Goal: Find specific page/section: Find specific page/section

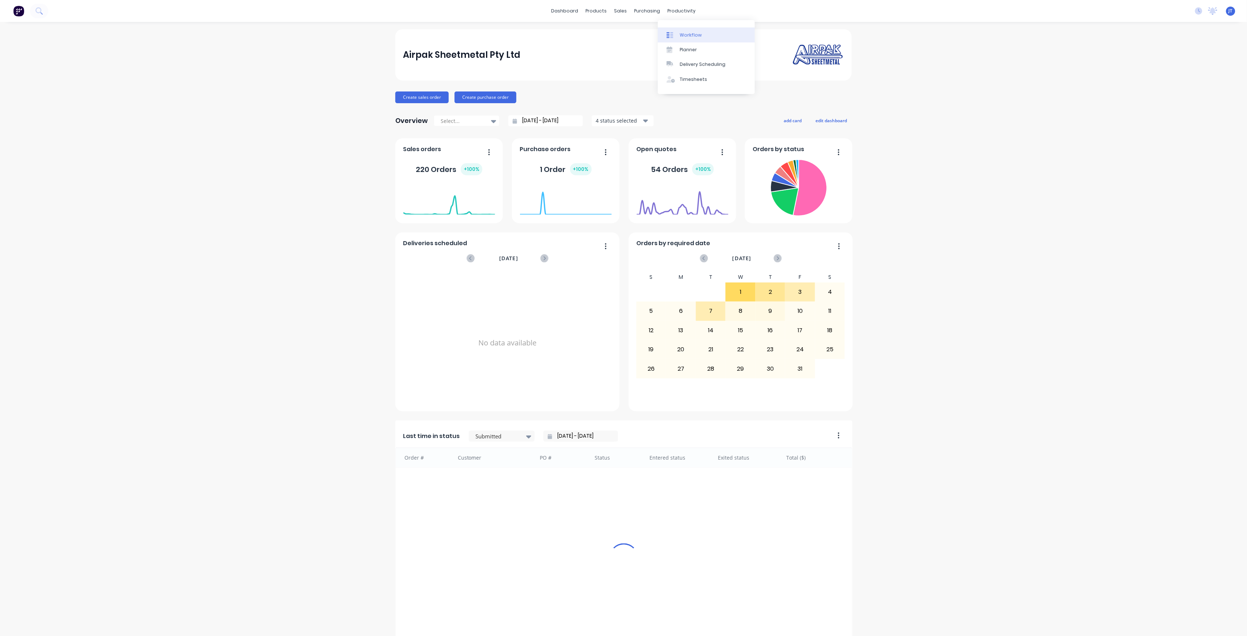
click at [691, 32] on div "Workflow" at bounding box center [691, 35] width 22 height 7
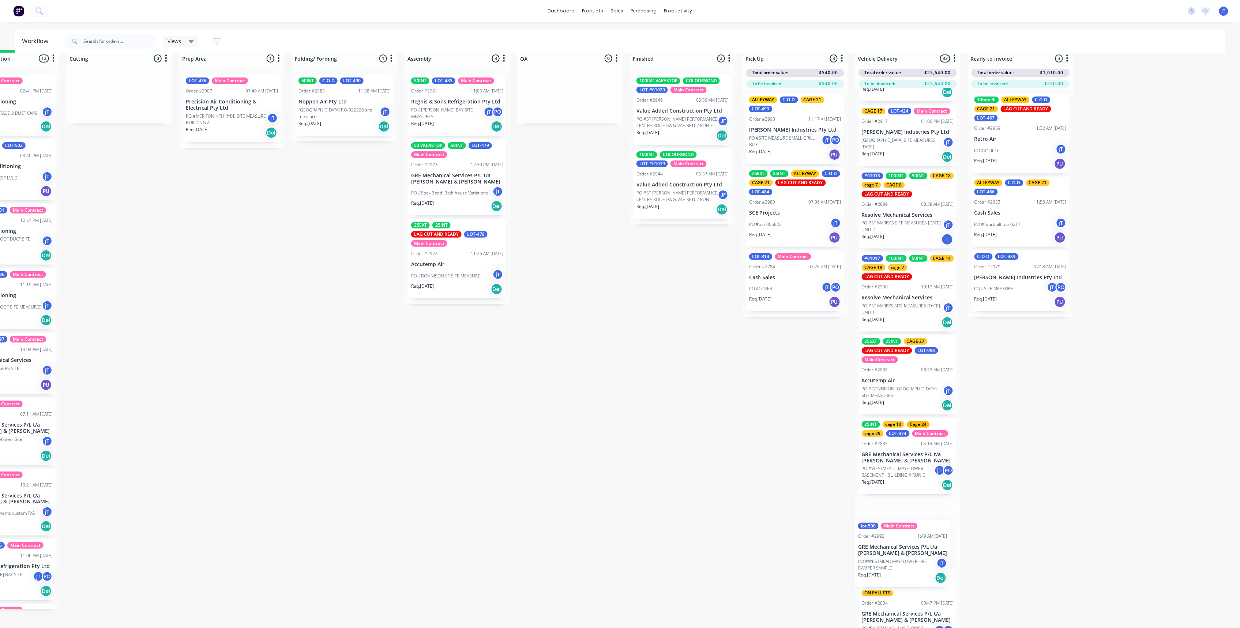
scroll to position [2097, 0]
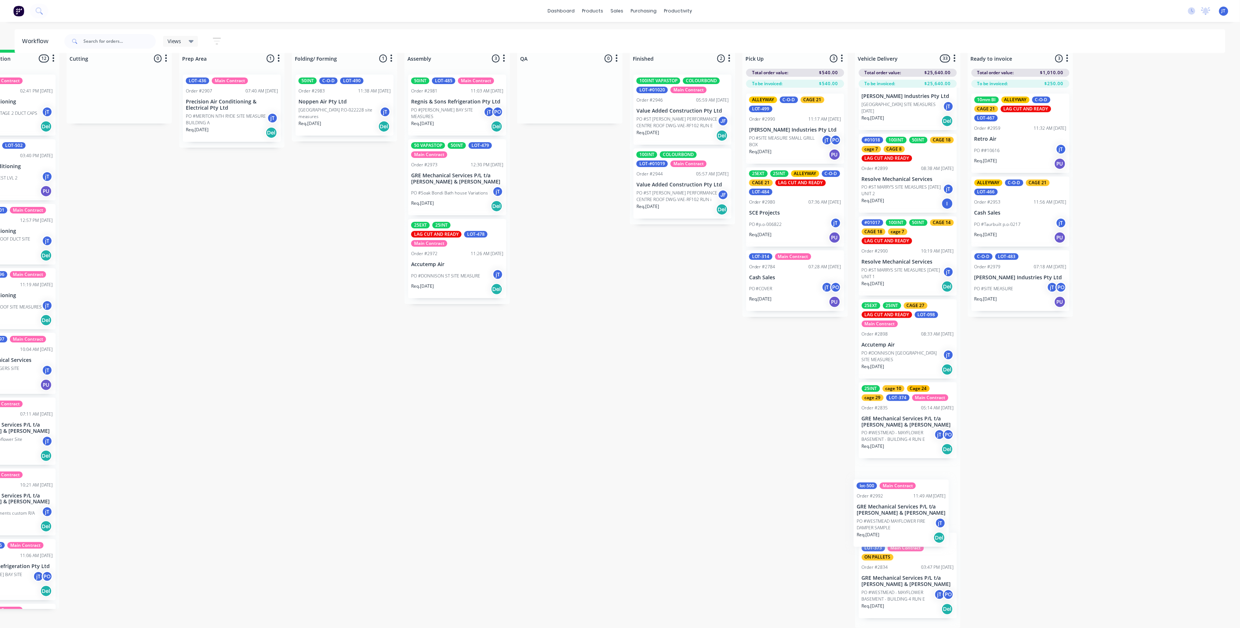
drag, startPoint x: 170, startPoint y: 332, endPoint x: 893, endPoint y: 534, distance: 750.1
click at [893, 534] on div "Submitted 36 Summaries Total order value Invoiced to date To be invoiced Order …" at bounding box center [536, 339] width 1432 height 578
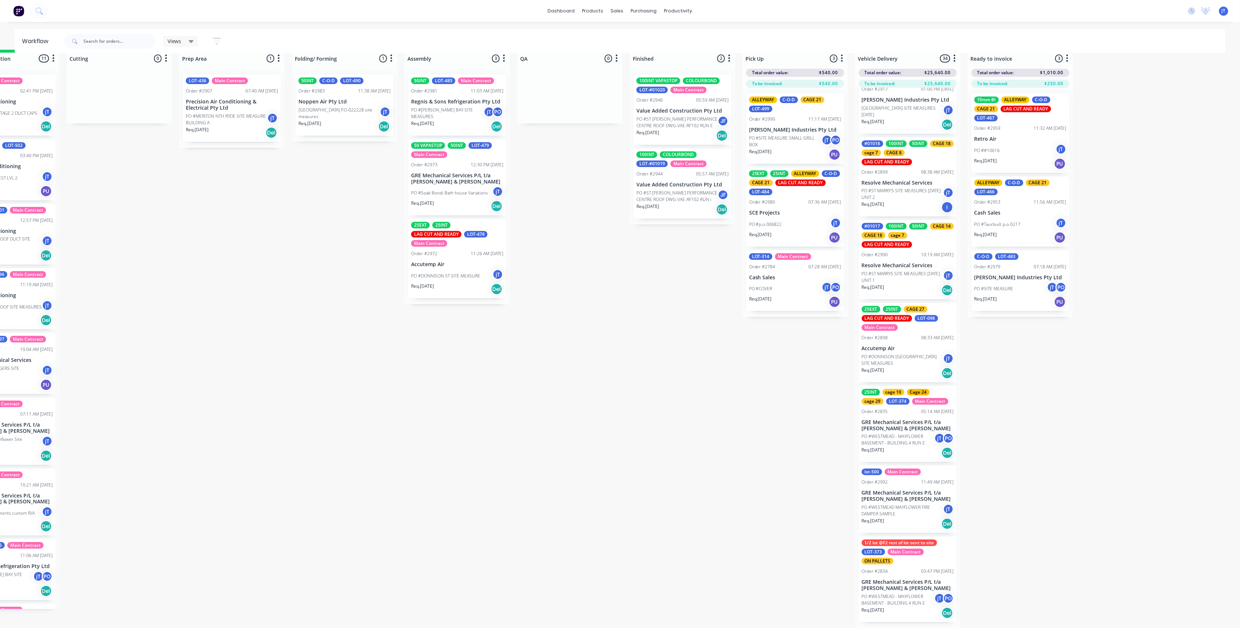
scroll to position [20, 0]
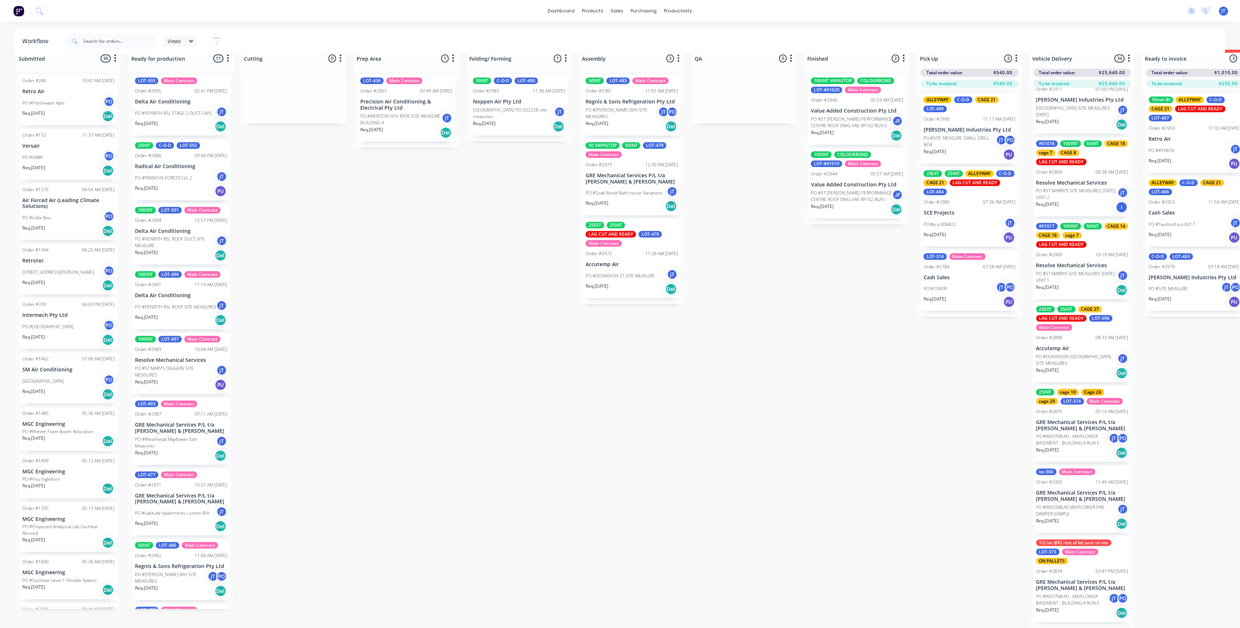
drag, startPoint x: 331, startPoint y: 562, endPoint x: 291, endPoint y: 564, distance: 39.9
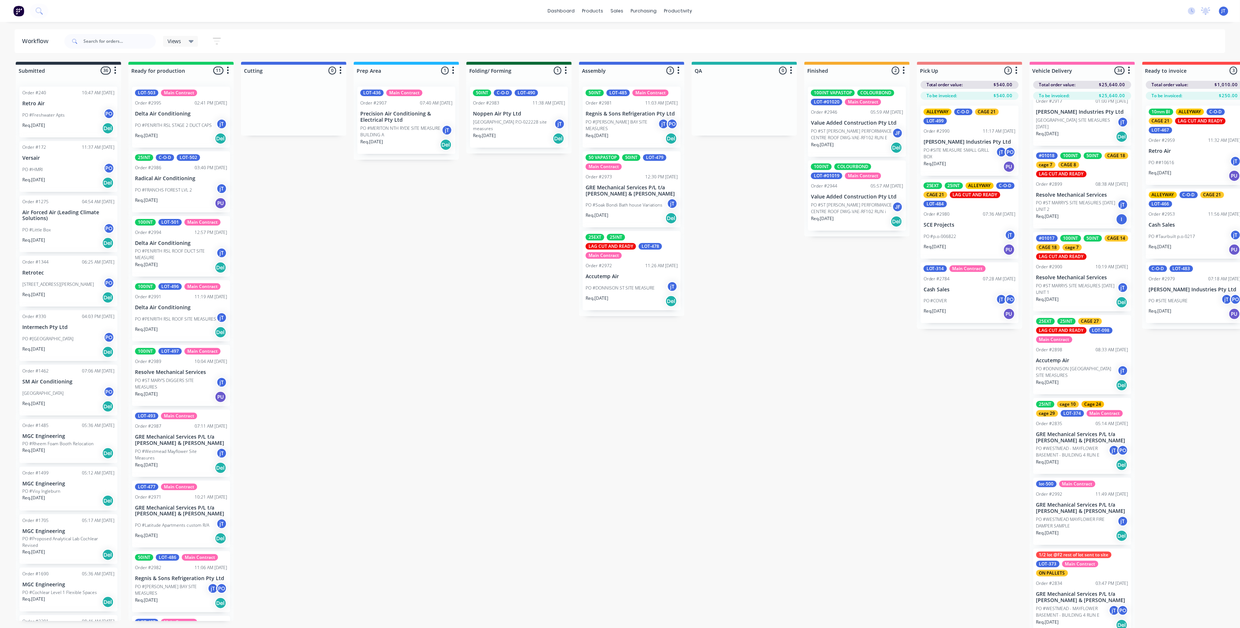
scroll to position [0, 0]
drag, startPoint x: 189, startPoint y: 396, endPoint x: 193, endPoint y: 139, distance: 256.7
click at [193, 139] on div "LOT-503 Main Contract Order #2995 02:41 PM [DATE] Delta Air Conditioning PO #PE…" at bounding box center [180, 351] width 105 height 540
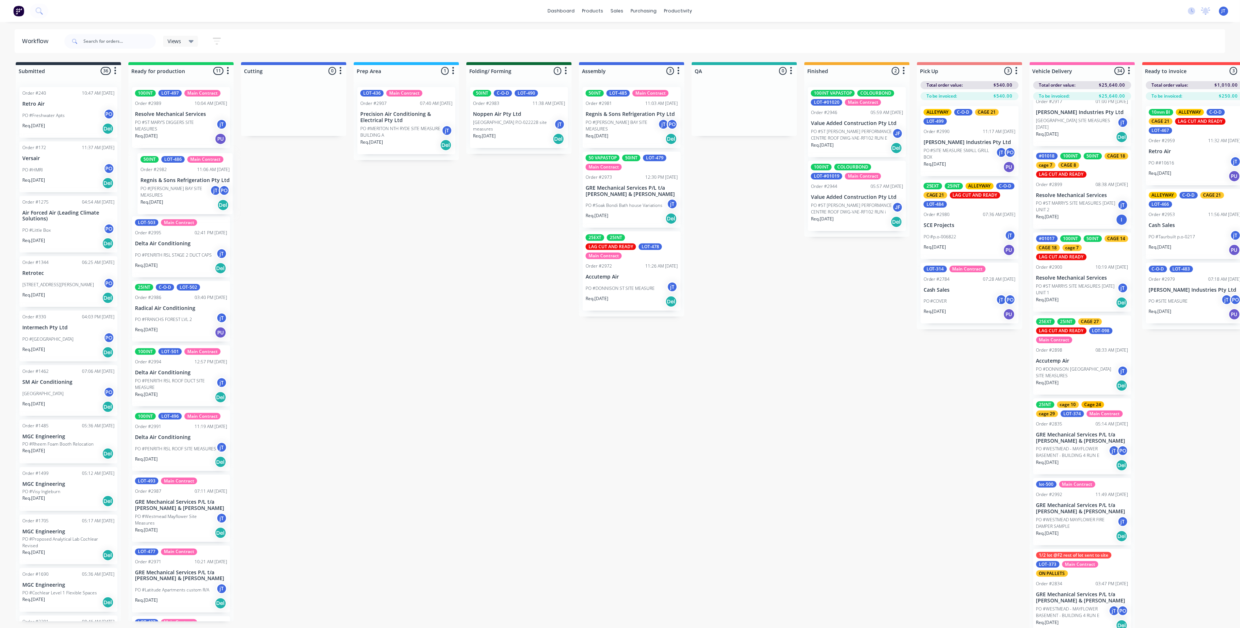
drag, startPoint x: 192, startPoint y: 475, endPoint x: 193, endPoint y: 195, distance: 280.1
click at [193, 195] on div "100INT LOT-497 Main Contract Order #2989 10:04 AM [DATE] Resolve Mechanical Ser…" at bounding box center [180, 351] width 105 height 540
drag, startPoint x: 193, startPoint y: 336, endPoint x: 191, endPoint y: 271, distance: 64.4
click at [191, 271] on div "100INT LOT-497 Main Contract Order #2989 10:04 AM [DATE] Resolve Mechanical Ser…" at bounding box center [180, 351] width 105 height 540
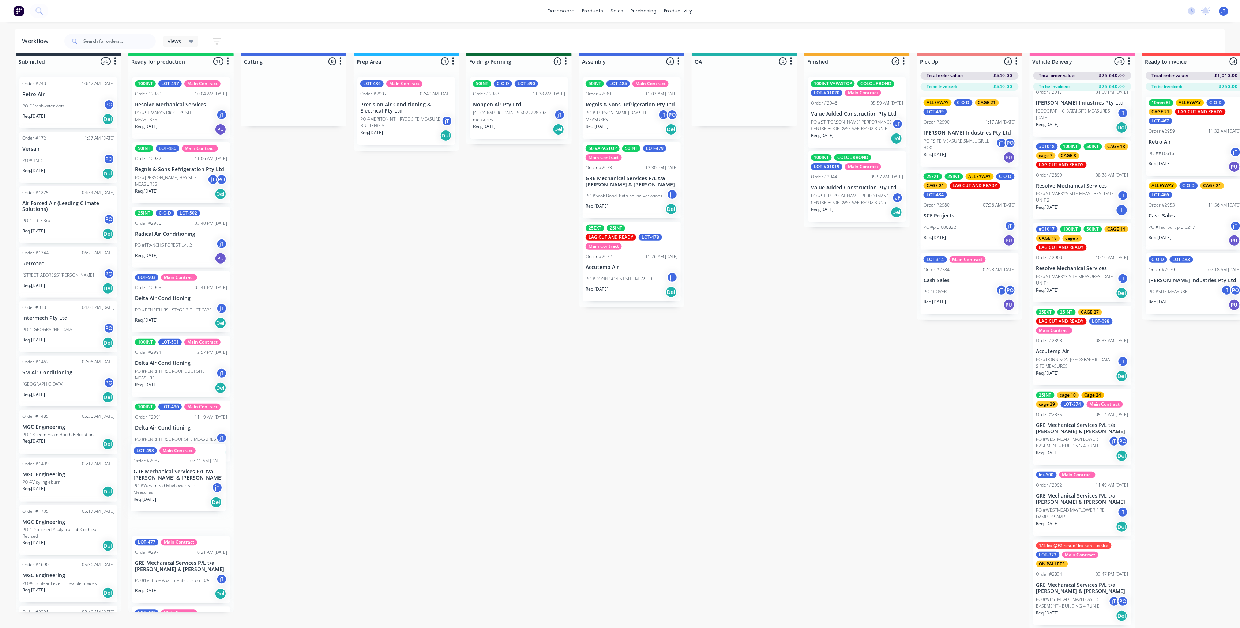
scroll to position [14, 0]
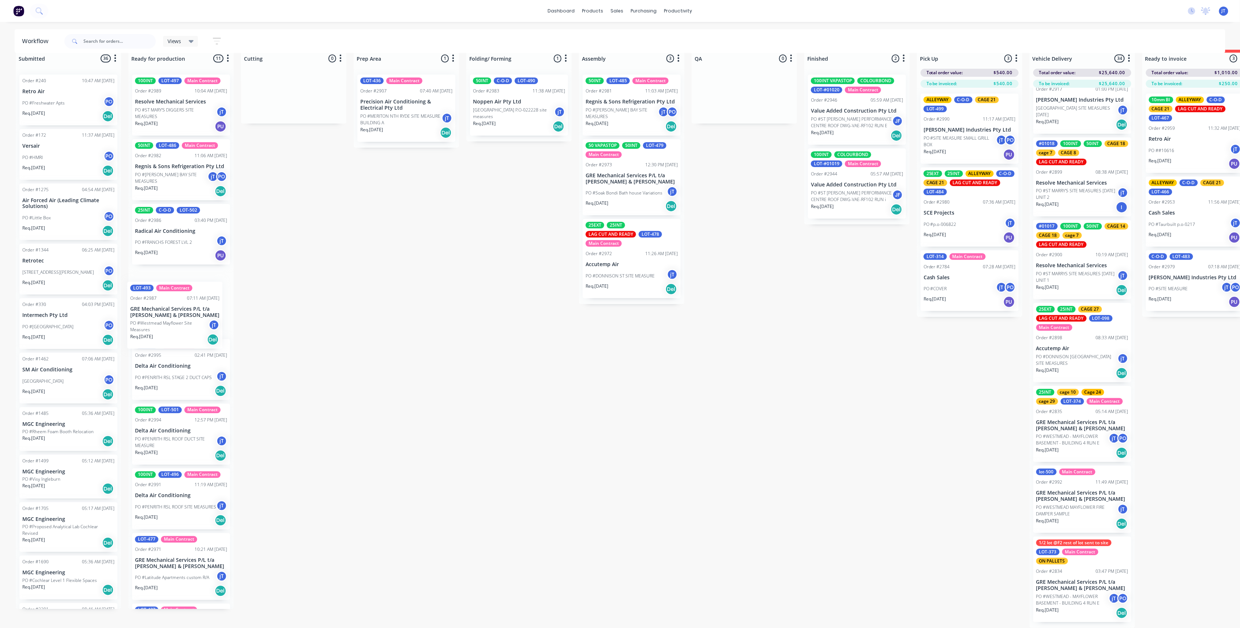
drag, startPoint x: 174, startPoint y: 517, endPoint x: 168, endPoint y: 322, distance: 195.0
click at [168, 322] on div "100INT LOT-497 Main Contract Order #2989 10:04 AM [DATE] Resolve Mechanical Ser…" at bounding box center [180, 339] width 105 height 540
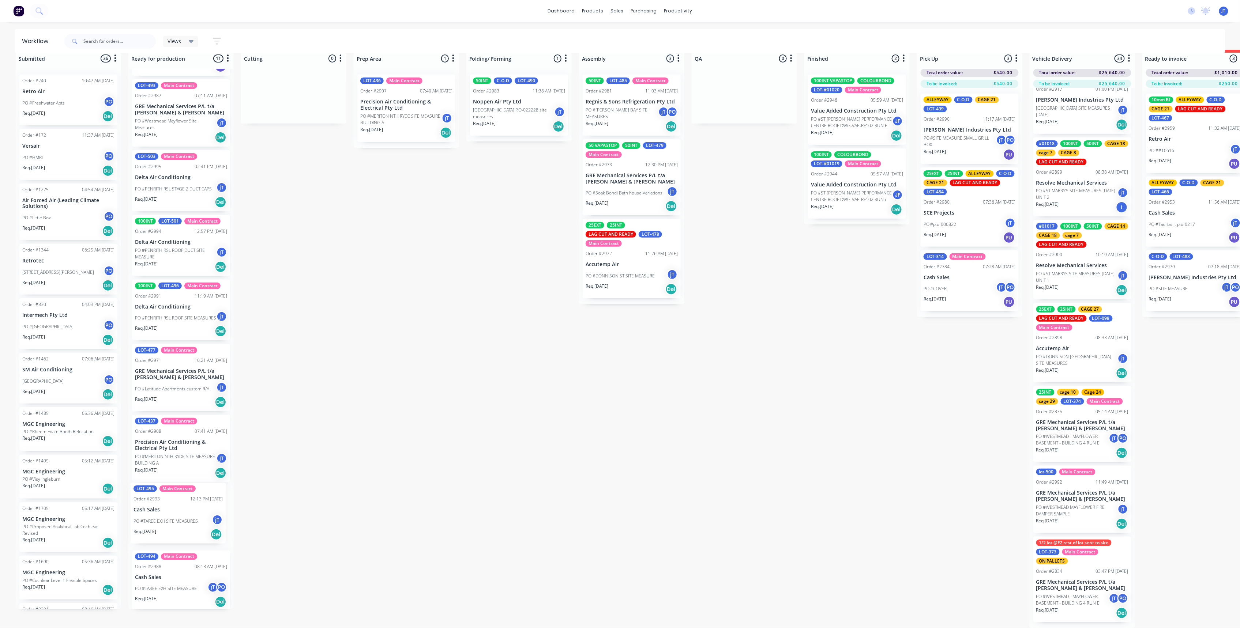
scroll to position [20, 0]
drag, startPoint x: 183, startPoint y: 531, endPoint x: 181, endPoint y: 440, distance: 90.7
click at [181, 440] on div "100INT LOT-497 Main Contract Order #2989 10:04 AM [DATE] Resolve Mechanical Ser…" at bounding box center [180, 339] width 105 height 540
drag, startPoint x: 170, startPoint y: 587, endPoint x: 168, endPoint y: 509, distance: 77.5
click at [168, 509] on div "100INT LOT-497 Main Contract Order #2989 10:04 AM [DATE] Resolve Mechanical Ser…" at bounding box center [180, 339] width 105 height 540
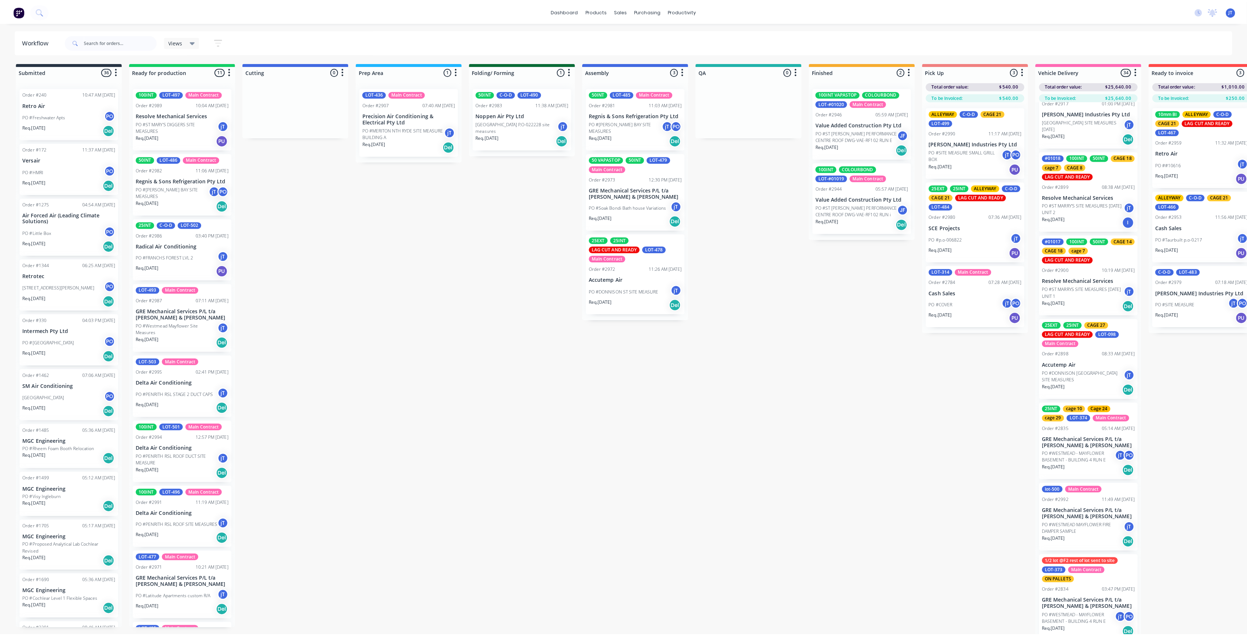
scroll to position [0, 0]
click at [640, 41] on link "Sales Orders" at bounding box center [655, 34] width 97 height 15
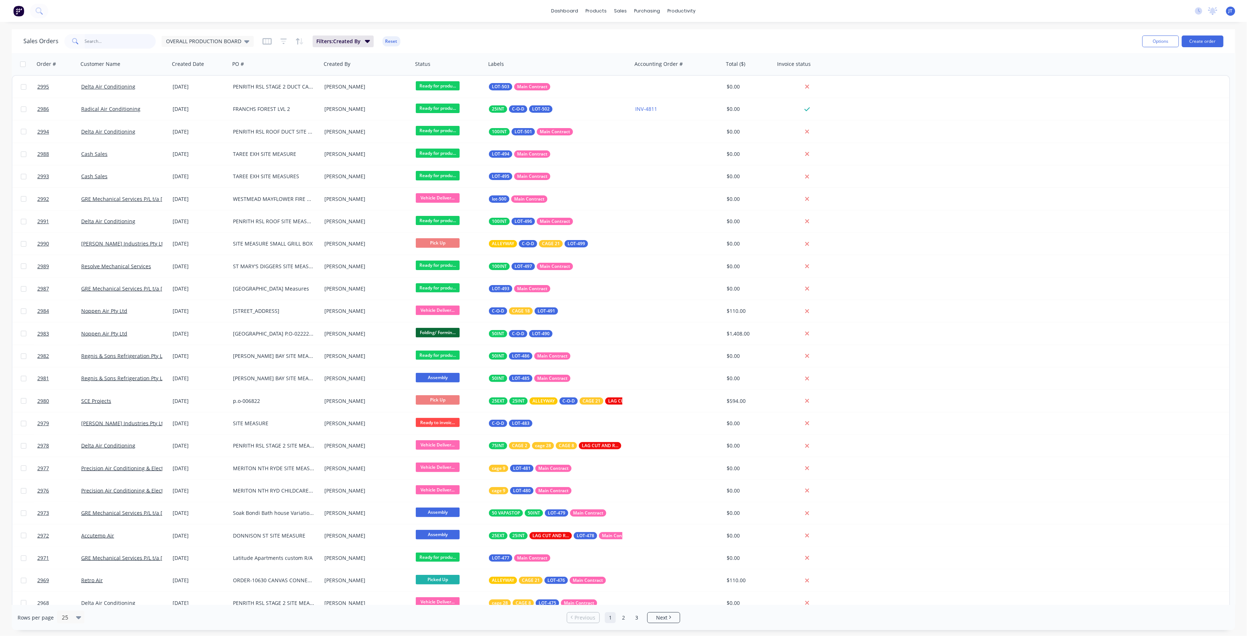
click at [118, 37] on input "text" at bounding box center [120, 41] width 71 height 15
click at [229, 42] on span "OVERALL PRODUCTION BOARD" at bounding box center [203, 41] width 75 height 8
click at [185, 102] on button "None" at bounding box center [205, 103] width 83 height 8
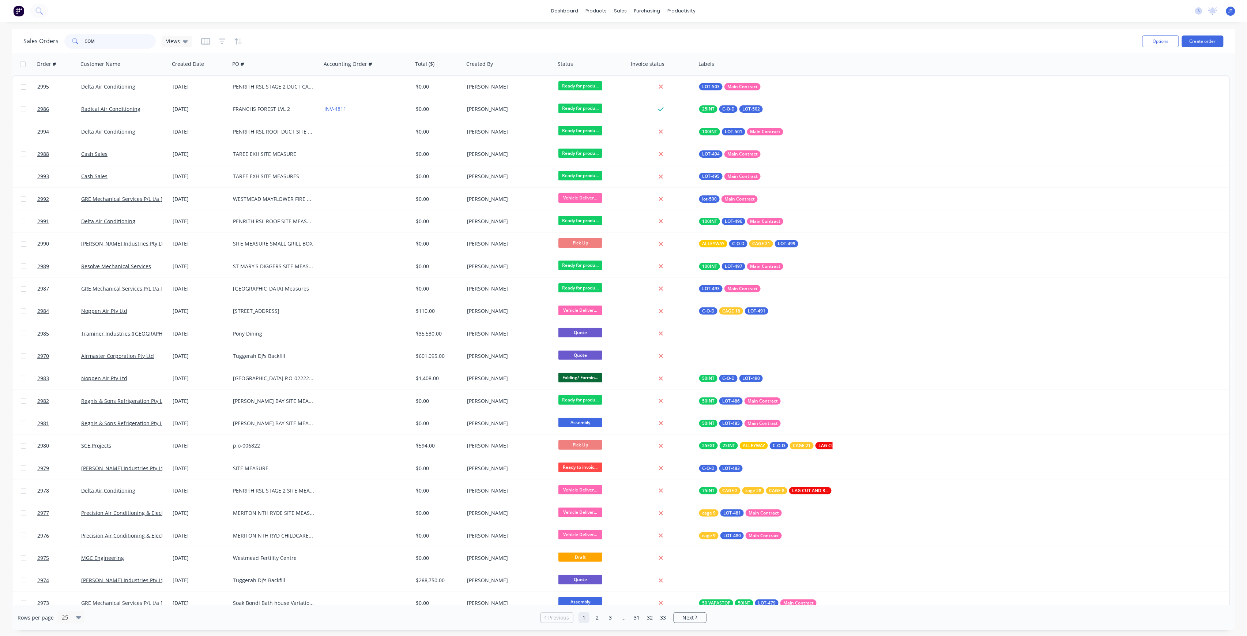
click at [125, 42] on input "COM" at bounding box center [120, 41] width 71 height 15
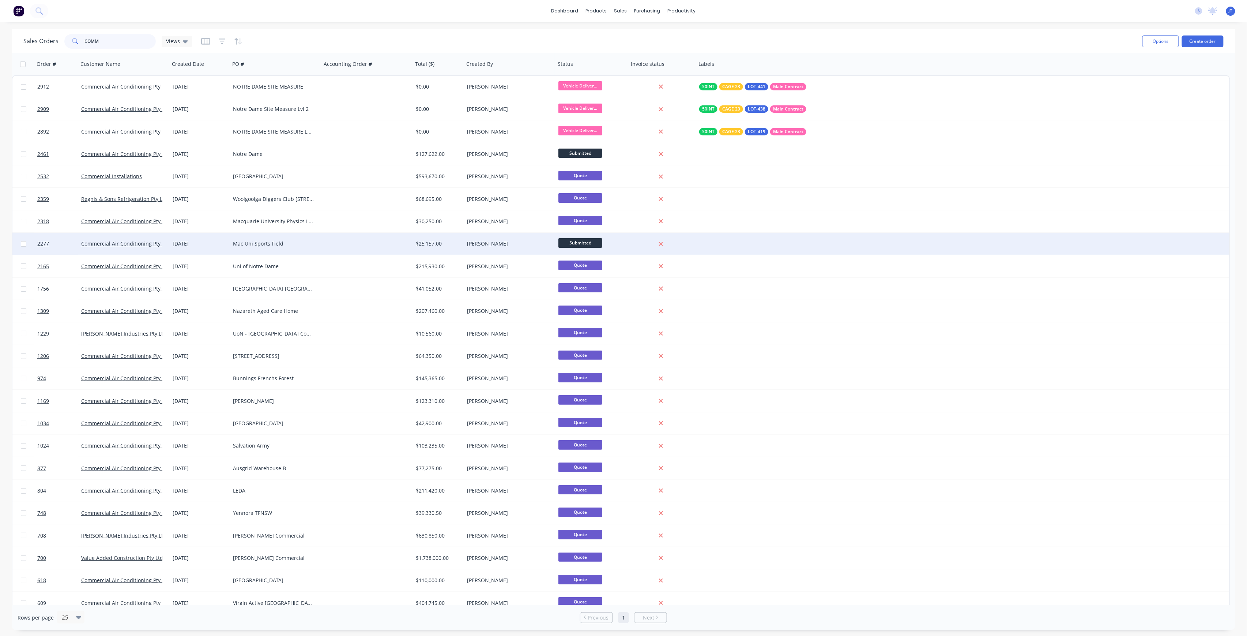
type input "COMM"
click at [252, 242] on div "Mac Uni Sports Field" at bounding box center [273, 243] width 81 height 7
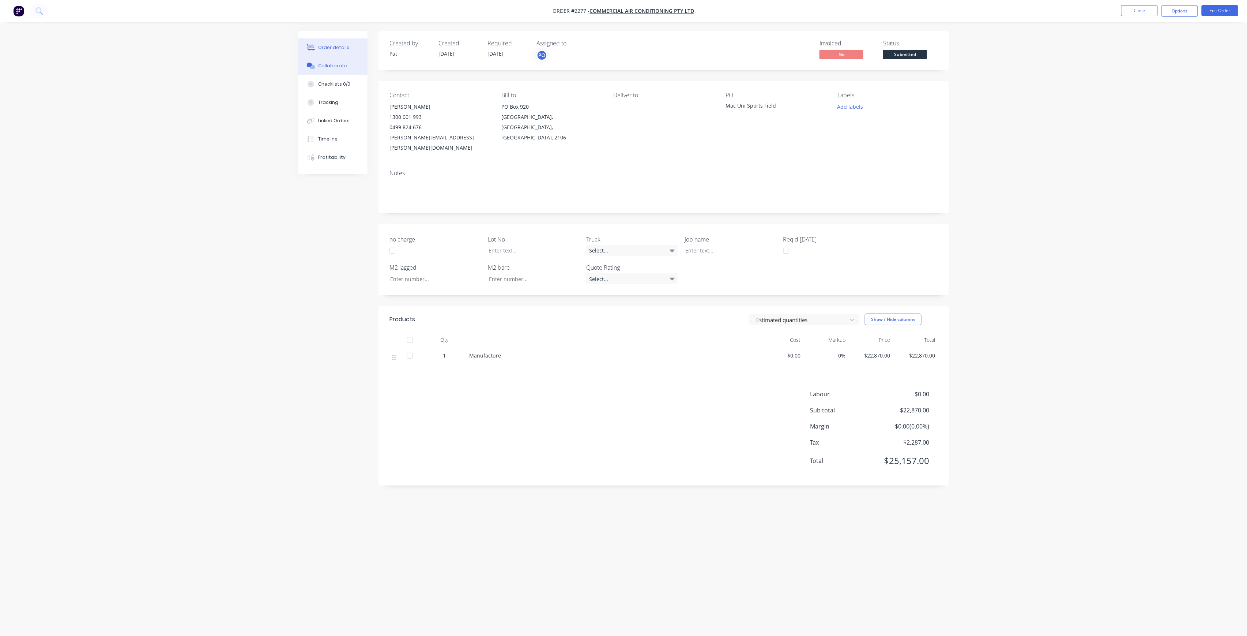
click at [337, 67] on div "Collaborate" at bounding box center [332, 66] width 29 height 7
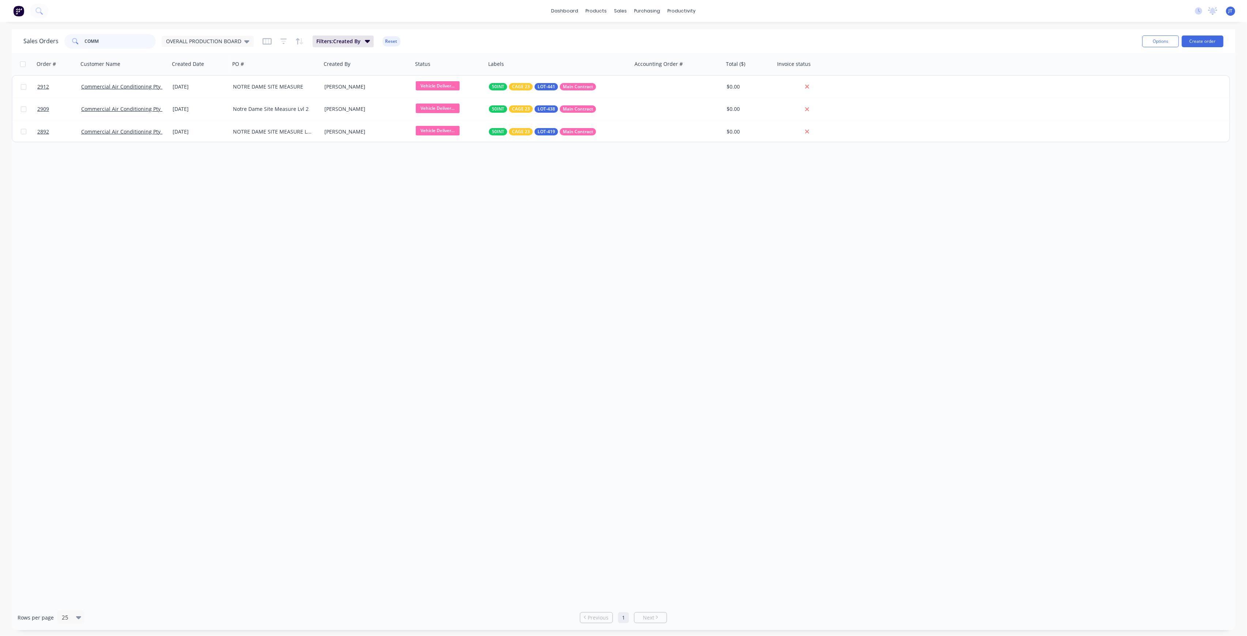
drag, startPoint x: 137, startPoint y: 34, endPoint x: 82, endPoint y: 50, distance: 56.8
click at [82, 50] on div "Sales Orders COMM OVERALL PRODUCTION BOARD Filters: Created By Reset Options Cr…" at bounding box center [623, 41] width 1223 height 24
